Goal: Check status

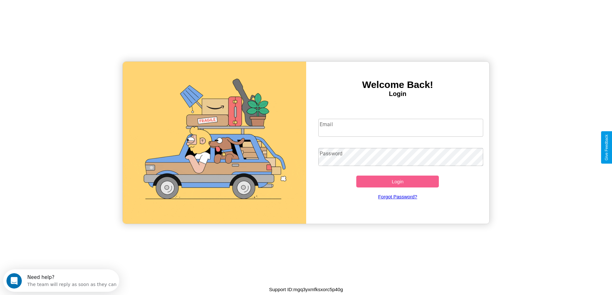
click at [401, 128] on input "Email" at bounding box center [400, 128] width 165 height 18
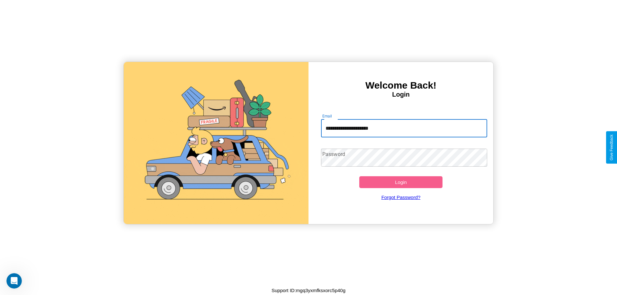
type input "**********"
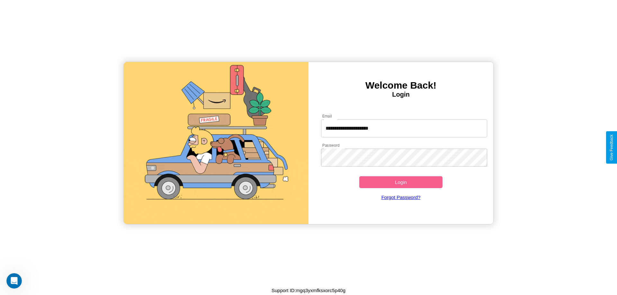
click at [401, 182] on button "Login" at bounding box center [400, 182] width 83 height 12
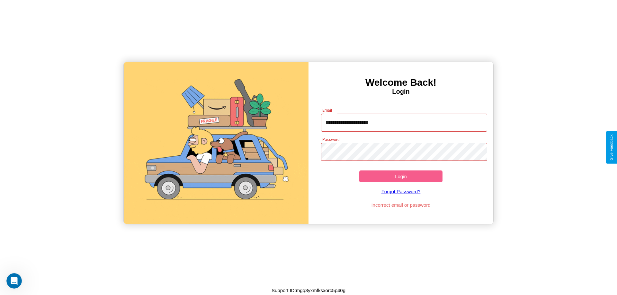
click at [401, 176] on button "Login" at bounding box center [400, 177] width 83 height 12
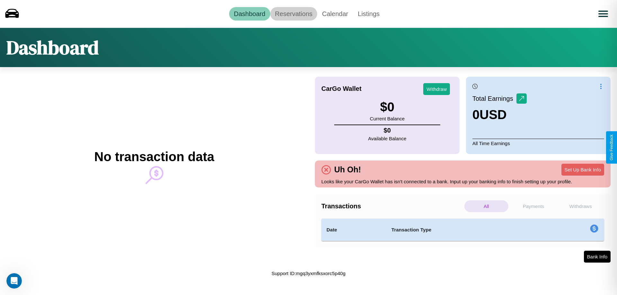
click at [293, 13] on link "Reservations" at bounding box center [293, 13] width 47 height 13
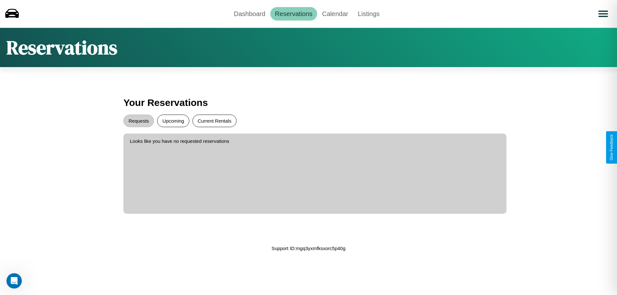
click at [214, 121] on button "Current Rentals" at bounding box center [214, 121] width 44 height 13
click at [138, 121] on button "Requests" at bounding box center [138, 121] width 31 height 13
